Goal: Task Accomplishment & Management: Complete application form

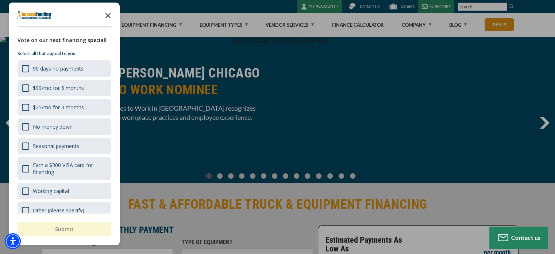
click at [108, 13] on icon "Close the survey" at bounding box center [108, 15] width 15 height 15
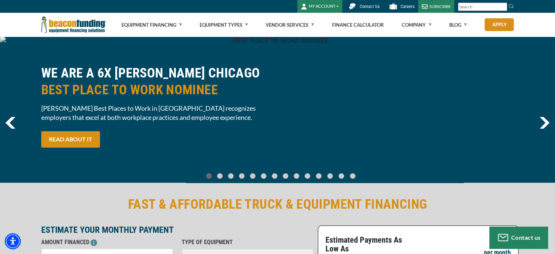
click at [327, 8] on button "MY ACCOUNT" at bounding box center [320, 6] width 45 height 13
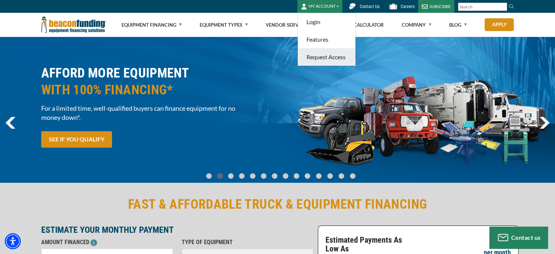
click at [327, 54] on link "Request Access" at bounding box center [327, 57] width 58 height 18
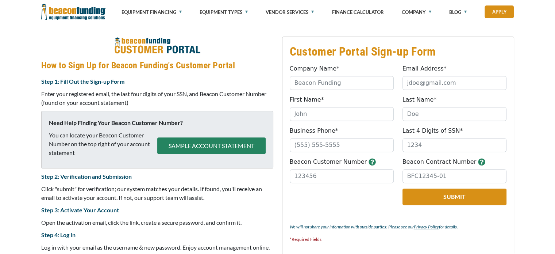
scroll to position [291, 0]
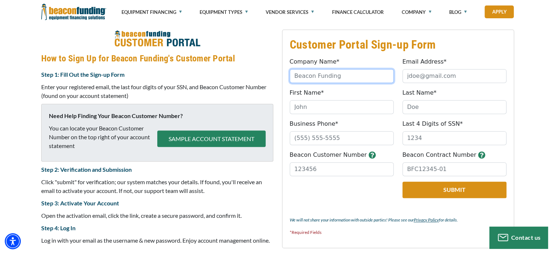
click at [296, 75] on input "Company Name*" at bounding box center [342, 76] width 104 height 14
type input "Christian's Mobile Medic Service LLC"
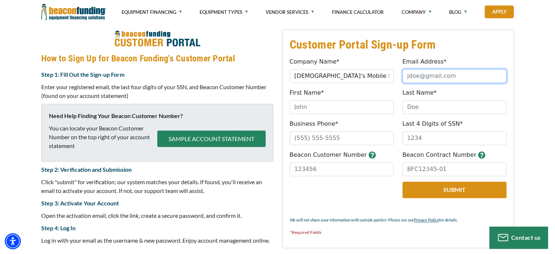
type input "thedealertech@gmail.com"
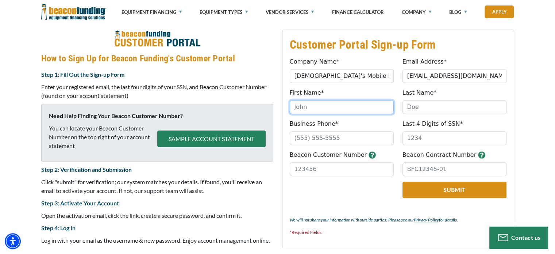
type input "Christian"
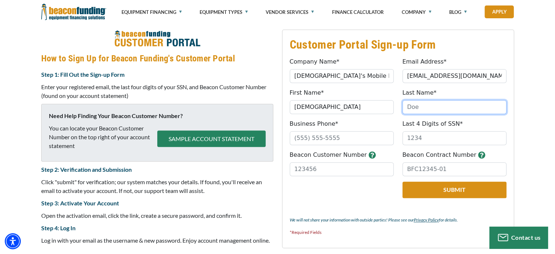
type input "Deubler Sr"
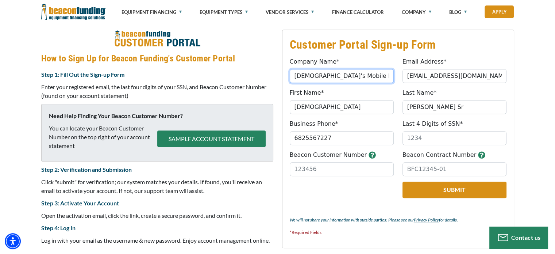
type input "(682) 556-7227"
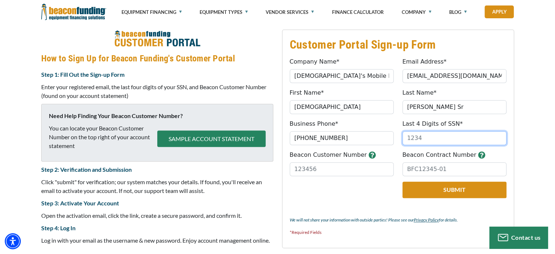
click at [413, 135] on input "Last 4 Digits of SSN*" at bounding box center [455, 138] width 104 height 14
type input "0584"
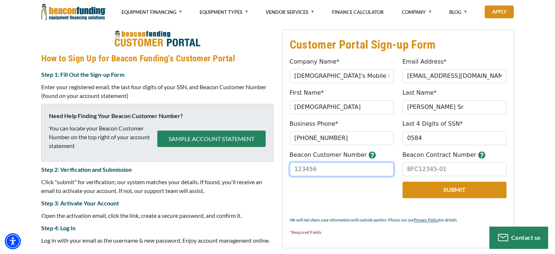
click at [329, 165] on input "Beacon Customer Number" at bounding box center [342, 169] width 104 height 14
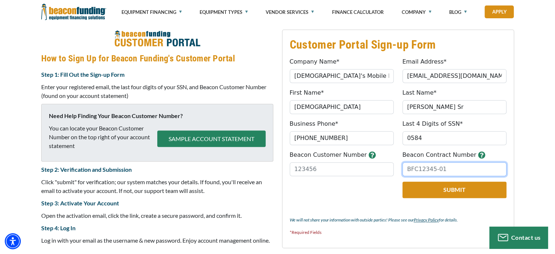
click at [428, 168] on input "Beacon Contract Number" at bounding box center [455, 169] width 104 height 14
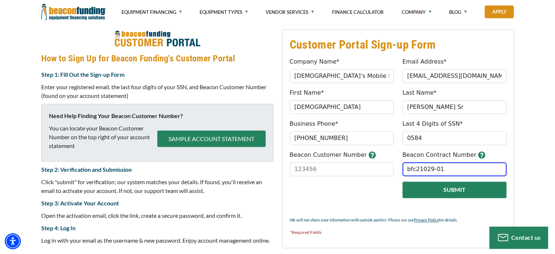
click at [452, 190] on button "Submit" at bounding box center [455, 189] width 104 height 16
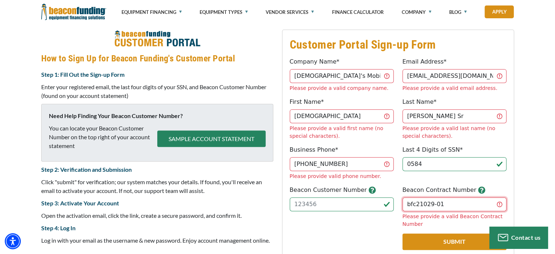
click at [414, 197] on input "bfc21029-01" at bounding box center [455, 204] width 104 height 14
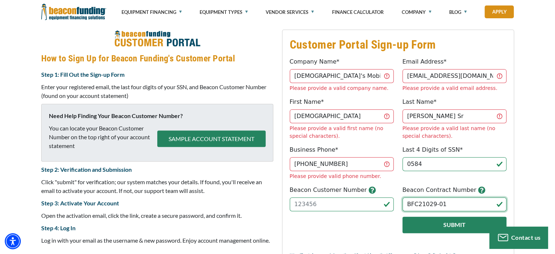
type input "BFC21029-01"
click at [429, 217] on button "Submit" at bounding box center [455, 225] width 104 height 16
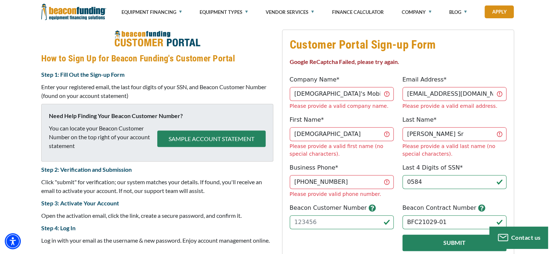
click at [415, 234] on button "Submit" at bounding box center [455, 242] width 104 height 16
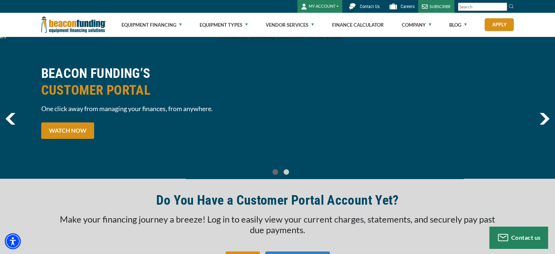
scroll to position [0, 0]
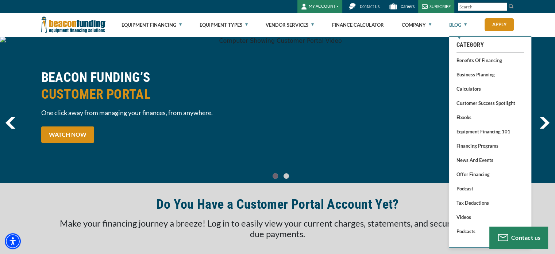
click at [459, 23] on link "Blog" at bounding box center [458, 24] width 18 height 23
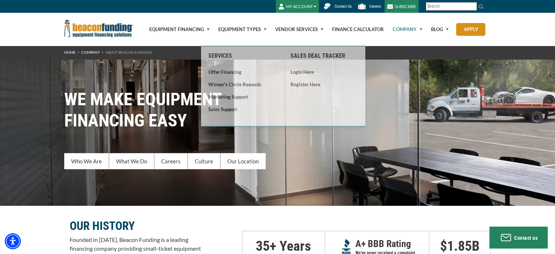
click at [105, 30] on img "Beacon Funding Corporation" at bounding box center [98, 29] width 69 height 18
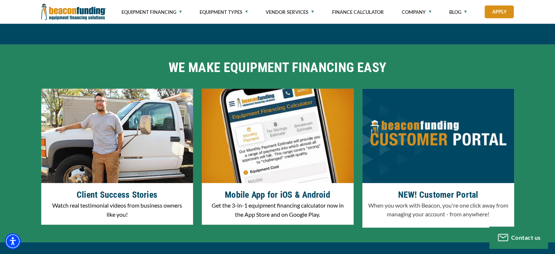
scroll to position [2227, 0]
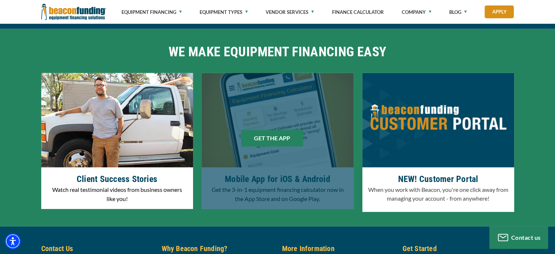
click at [261, 130] on link "GET THE APP" at bounding box center [272, 138] width 62 height 16
